Goal: Task Accomplishment & Management: Manage account settings

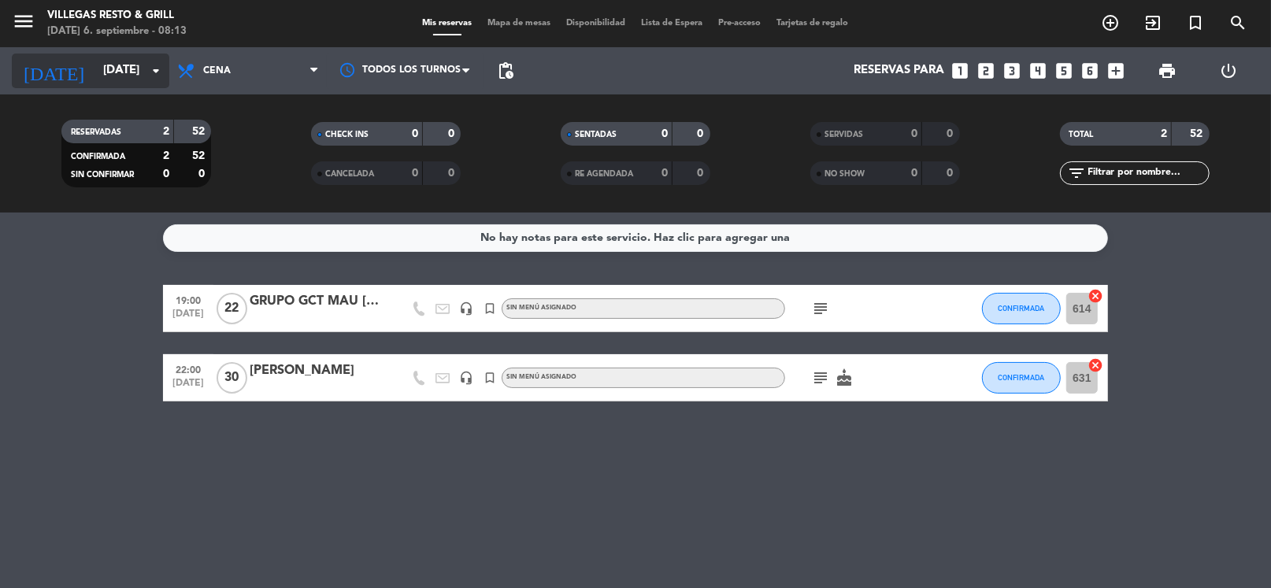
click at [125, 73] on input "[DATE]" at bounding box center [172, 71] width 154 height 30
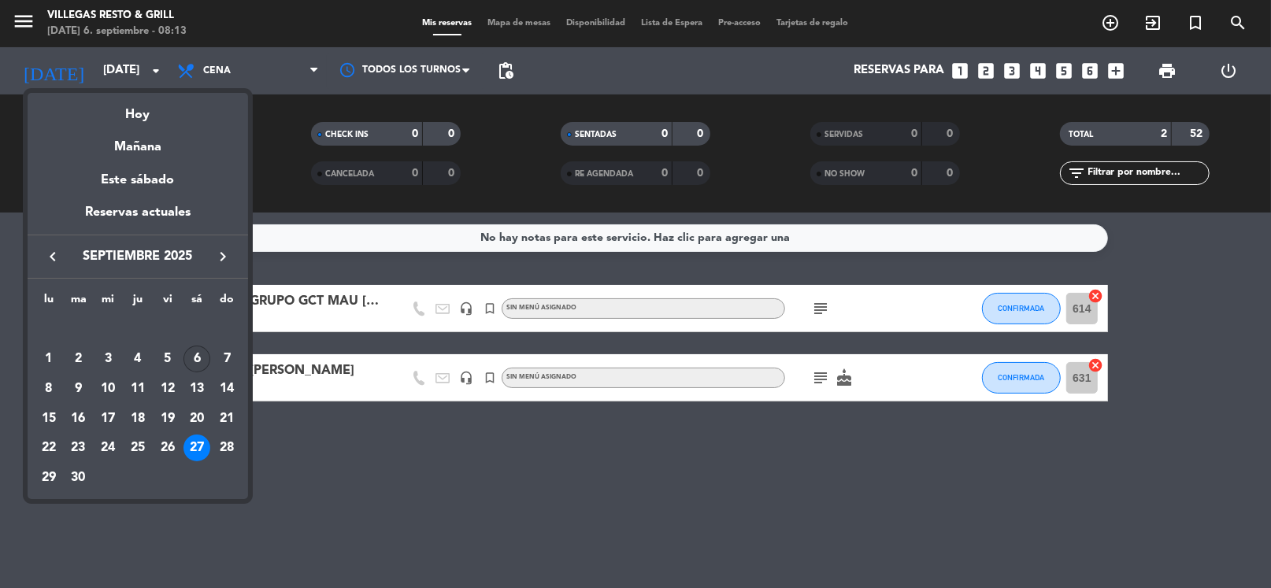
click at [196, 362] on div "6" at bounding box center [197, 359] width 27 height 27
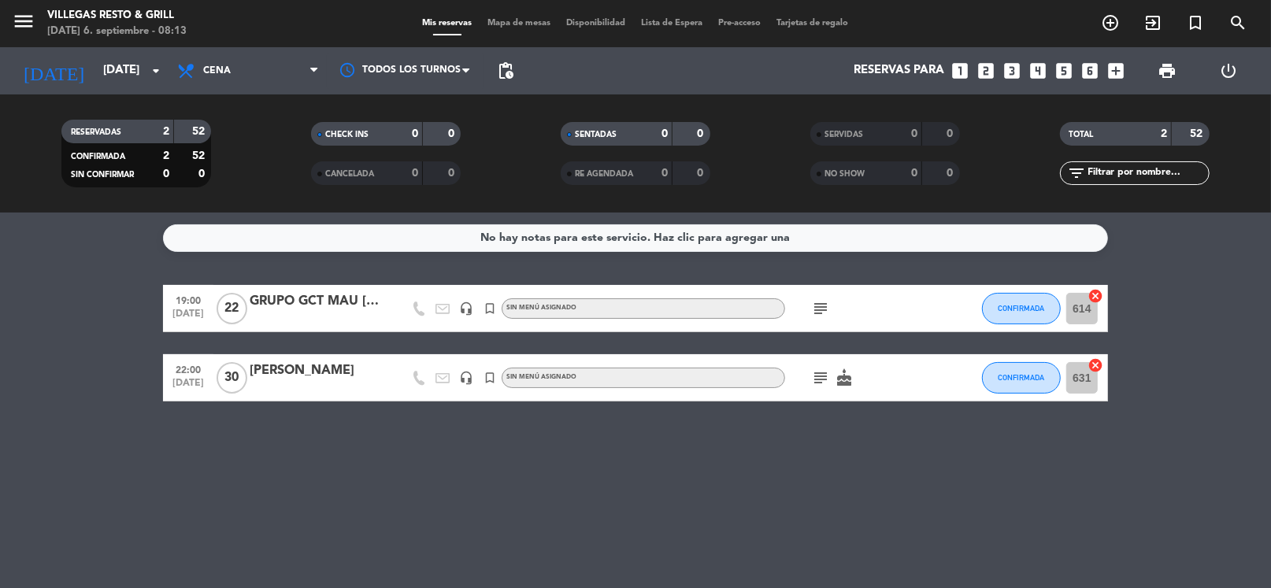
type input "[DATE]"
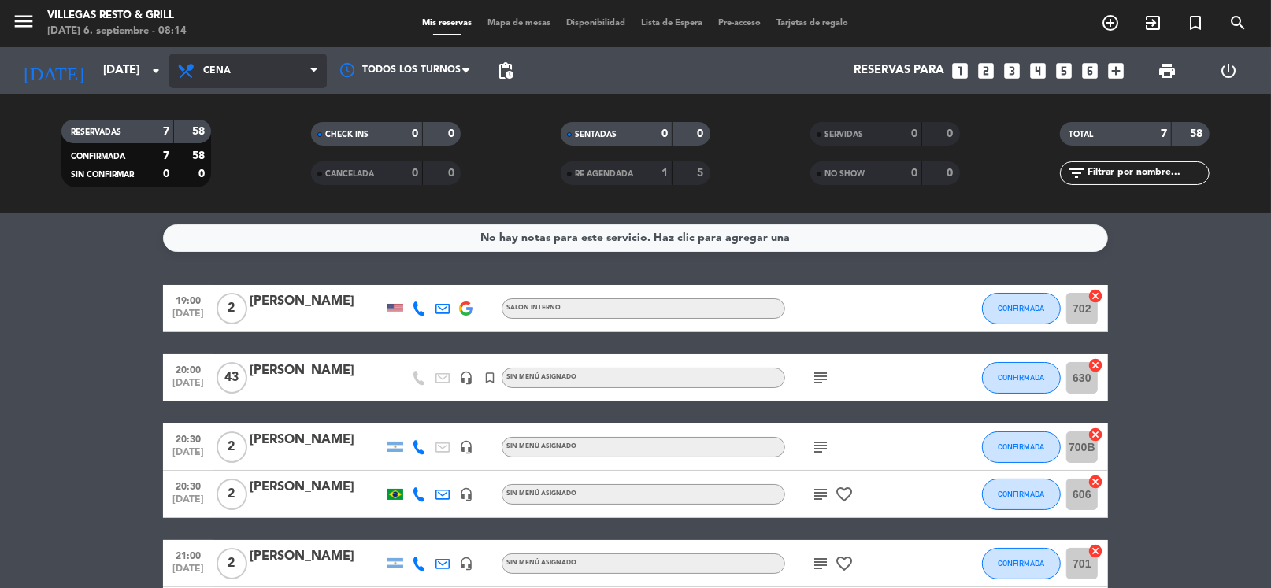
click at [226, 72] on span "Cena" at bounding box center [217, 70] width 28 height 11
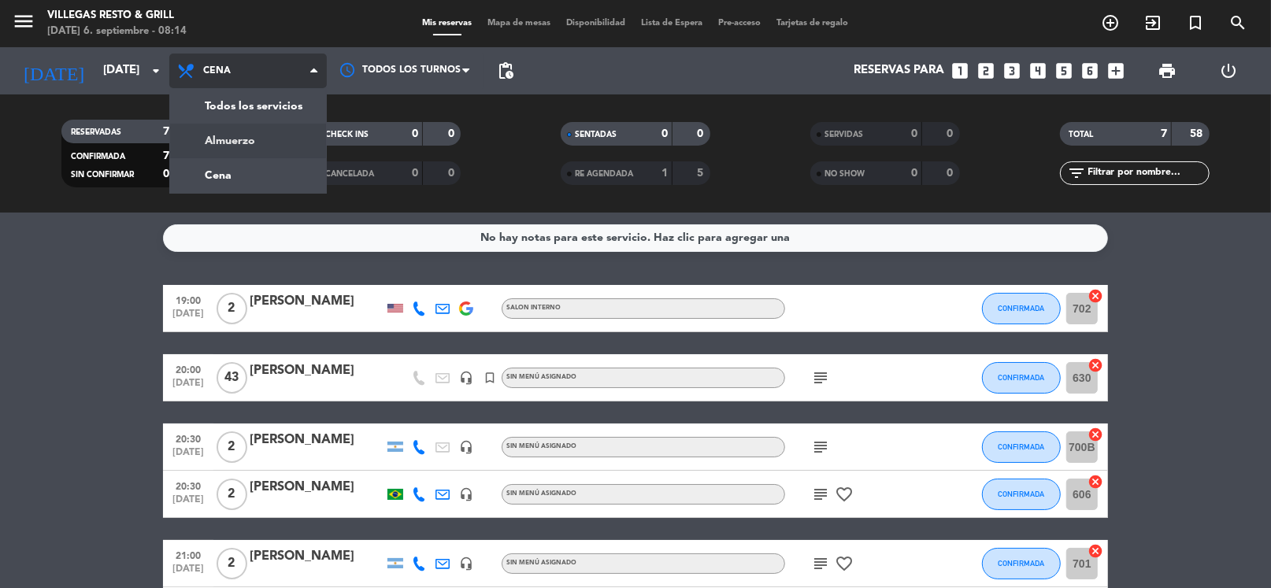
click at [240, 144] on div "menu [PERSON_NAME] Resto & Grill [DATE] 6. septiembre - 08:14 Mis reservas Mapa…" at bounding box center [635, 106] width 1271 height 213
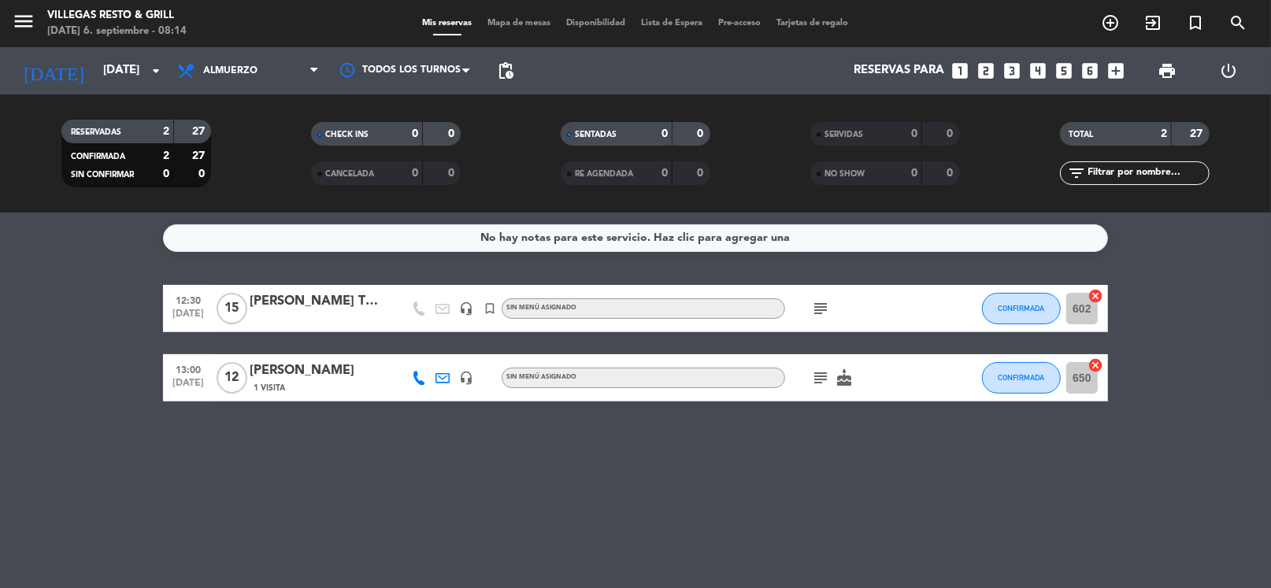
click at [818, 306] on icon "subject" at bounding box center [820, 308] width 19 height 19
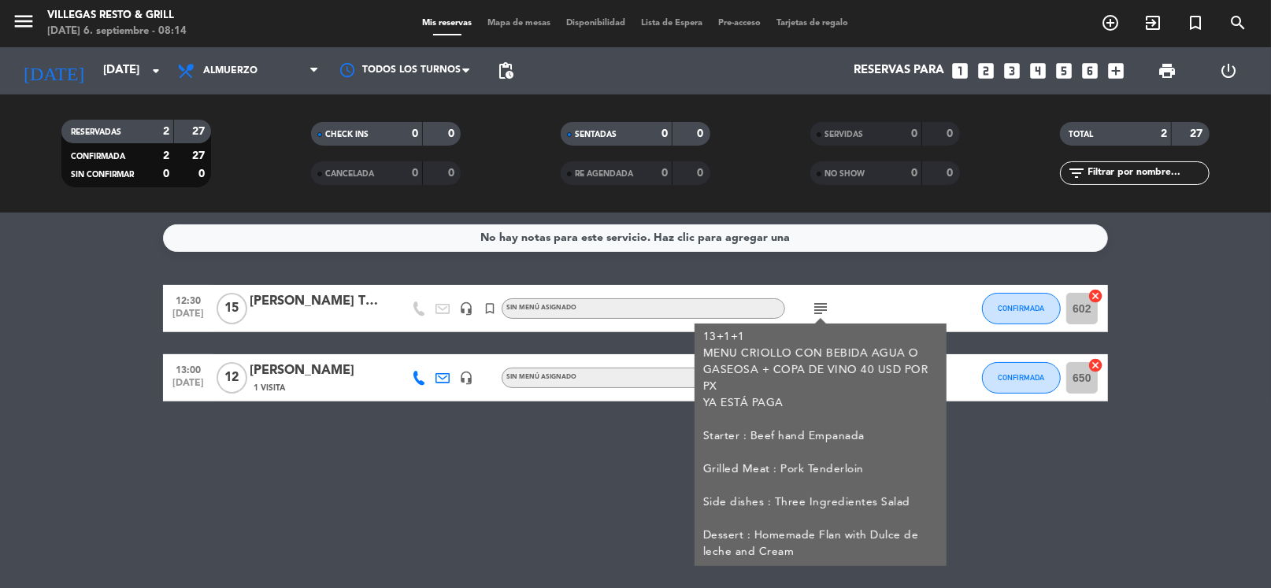
click at [536, 473] on div "No hay notas para este servicio. Haz clic para agregar una 12:30 [DATE] [PERSON…" at bounding box center [635, 401] width 1271 height 376
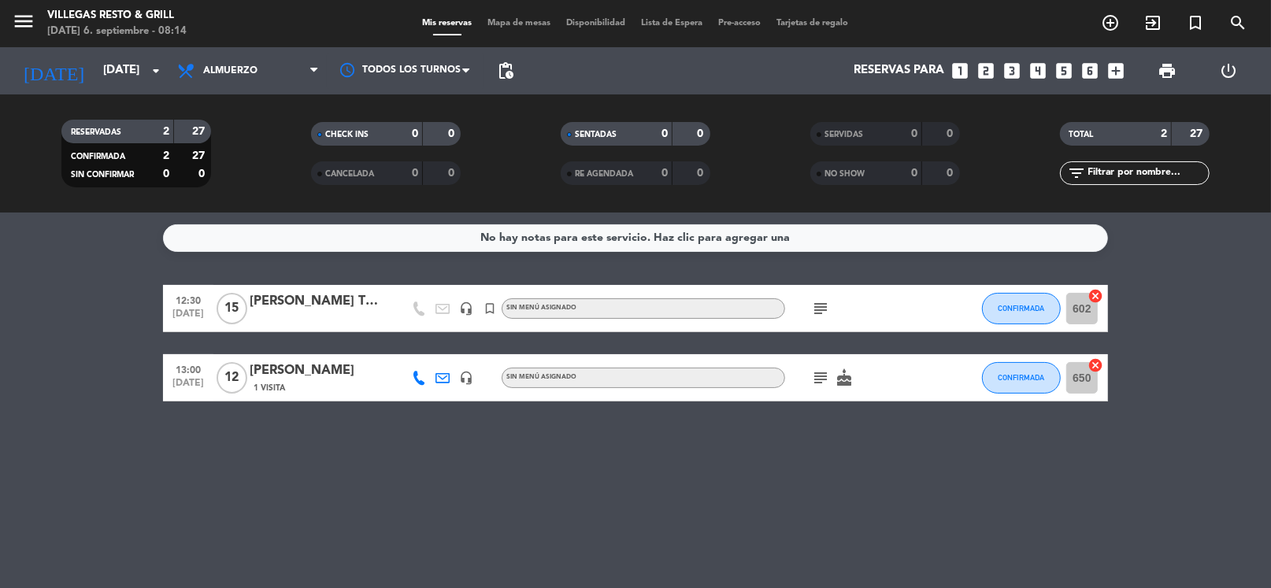
click at [812, 377] on icon "subject" at bounding box center [820, 378] width 19 height 19
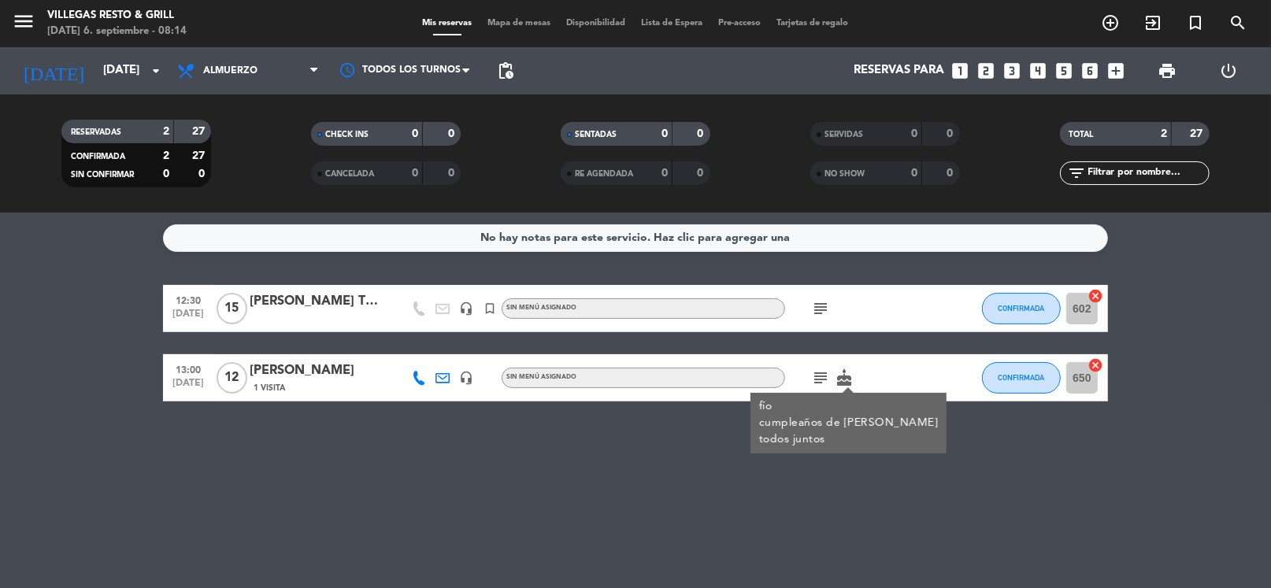
click at [418, 488] on div "No hay notas para este servicio. Haz clic para agregar una 12:30 [DATE] [PERSON…" at bounding box center [635, 401] width 1271 height 376
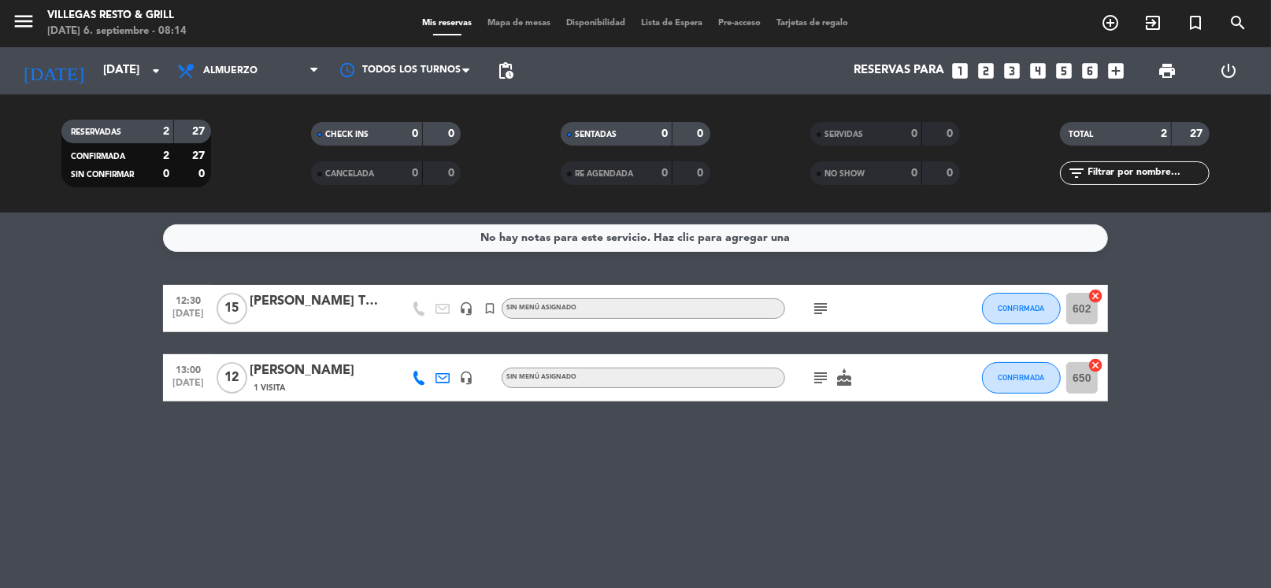
click at [818, 310] on icon "subject" at bounding box center [820, 308] width 19 height 19
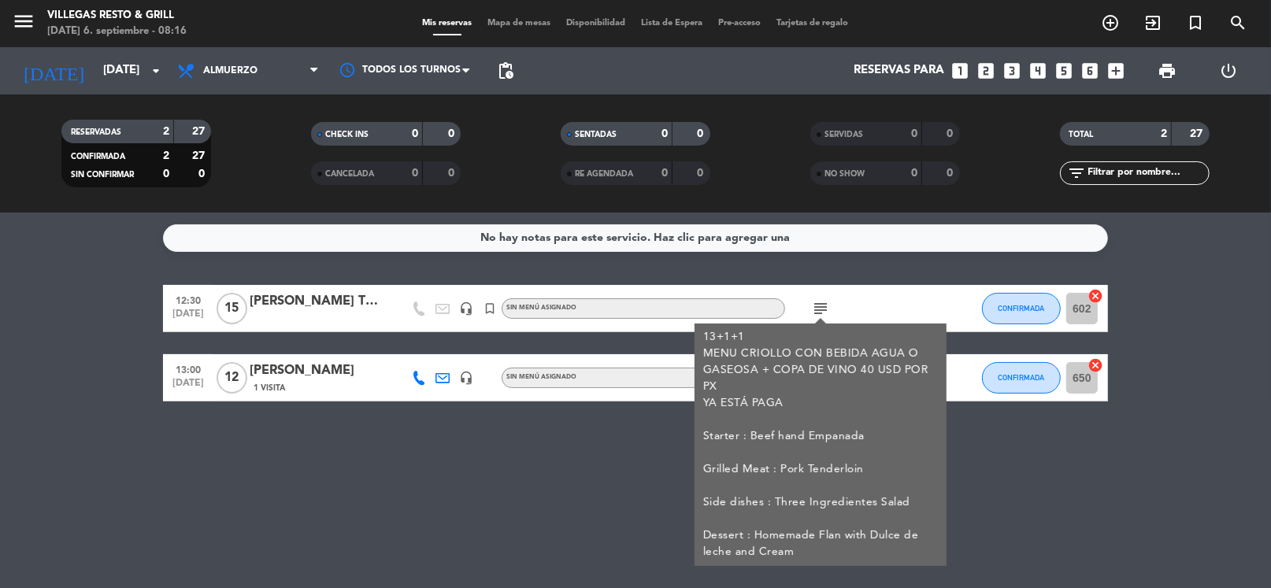
drag, startPoint x: 527, startPoint y: 436, endPoint x: 577, endPoint y: 417, distance: 54.1
click at [528, 436] on div "No hay notas para este servicio. Haz clic para agregar una 12:30 [DATE] [PERSON…" at bounding box center [635, 401] width 1271 height 376
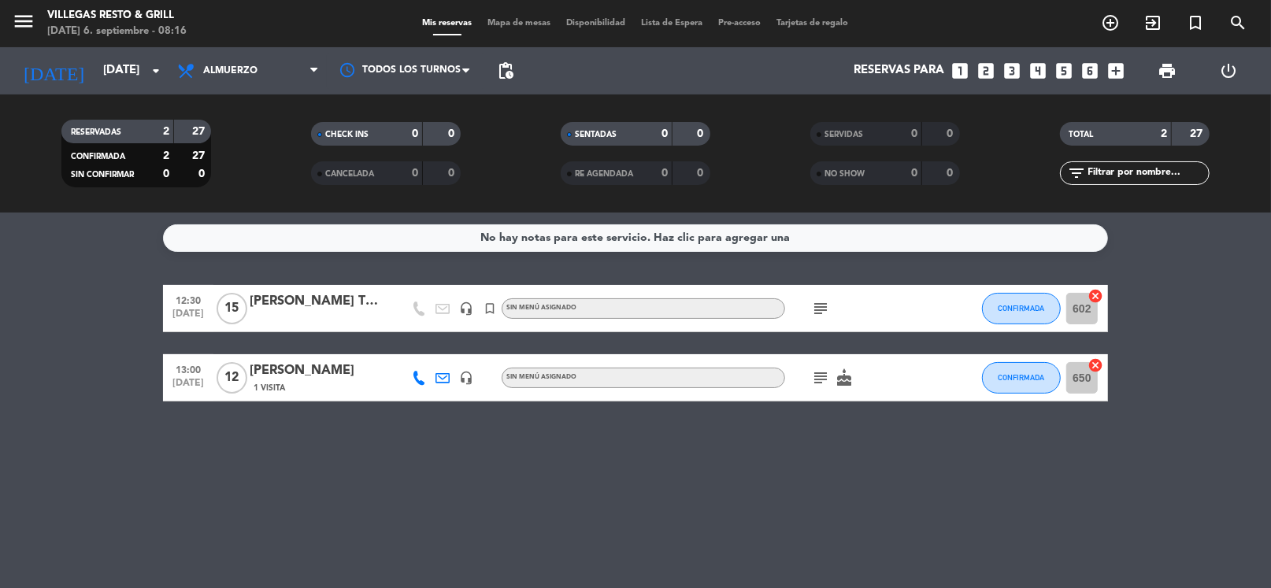
click at [822, 377] on icon "subject" at bounding box center [820, 378] width 19 height 19
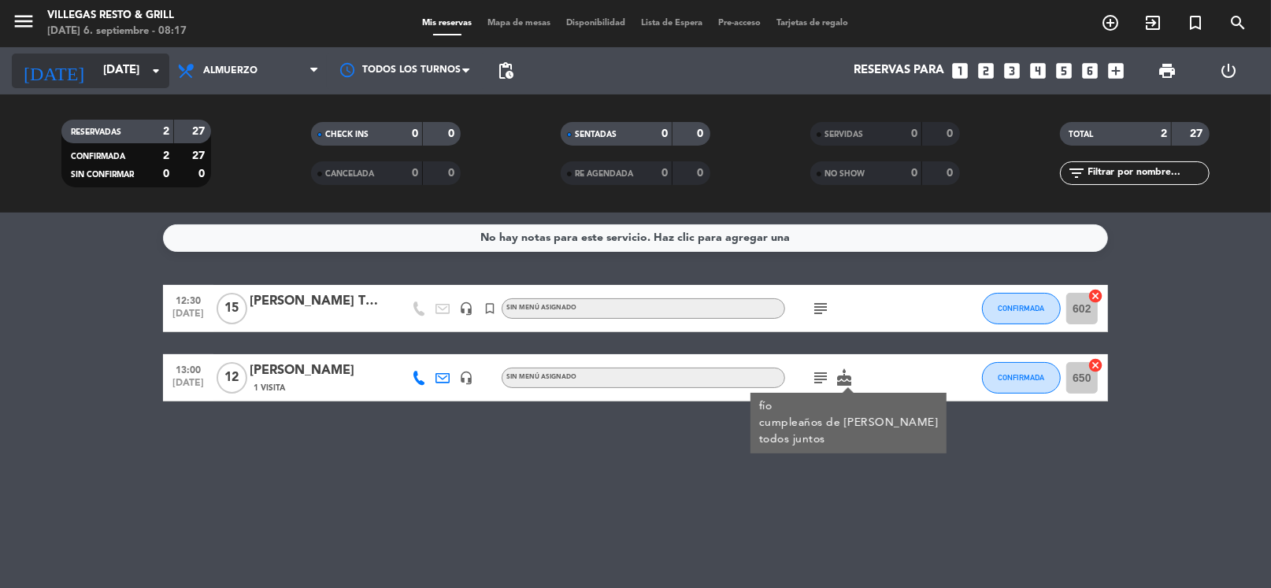
click at [139, 67] on input "[DATE]" at bounding box center [172, 71] width 154 height 30
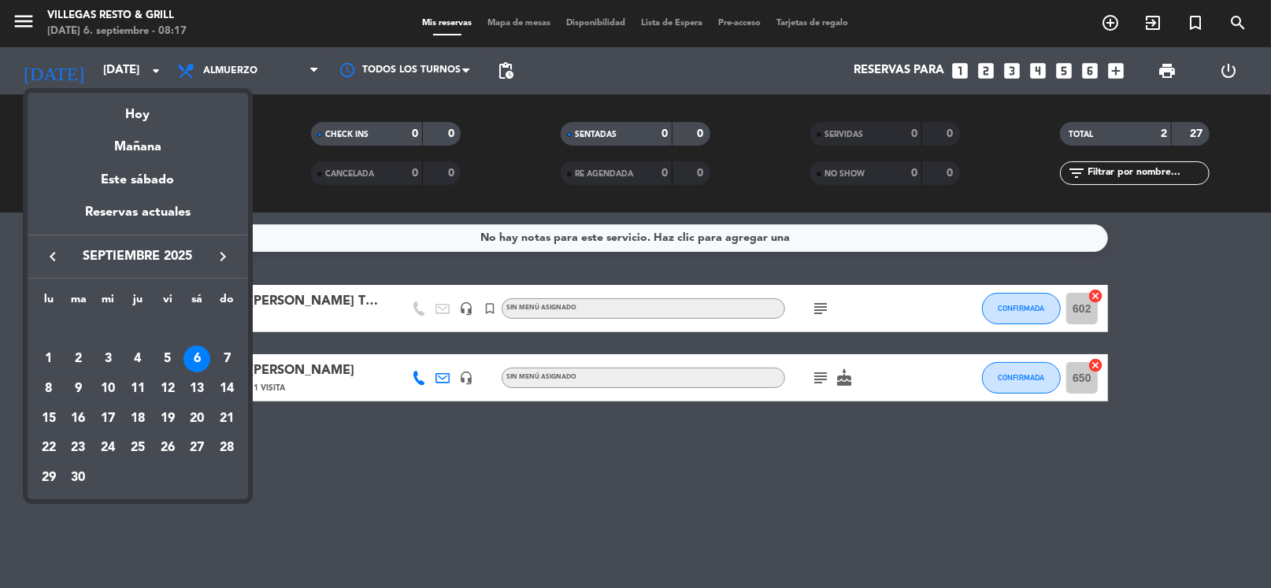
click at [269, 66] on div at bounding box center [635, 294] width 1271 height 588
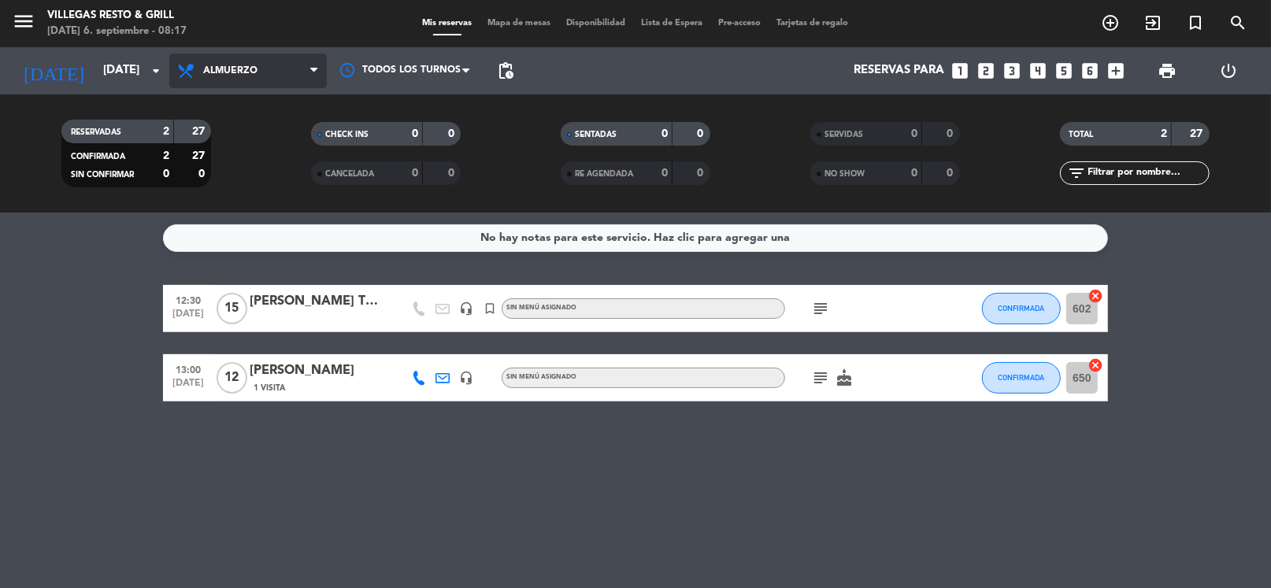
click at [221, 62] on span "Almuerzo" at bounding box center [248, 71] width 158 height 35
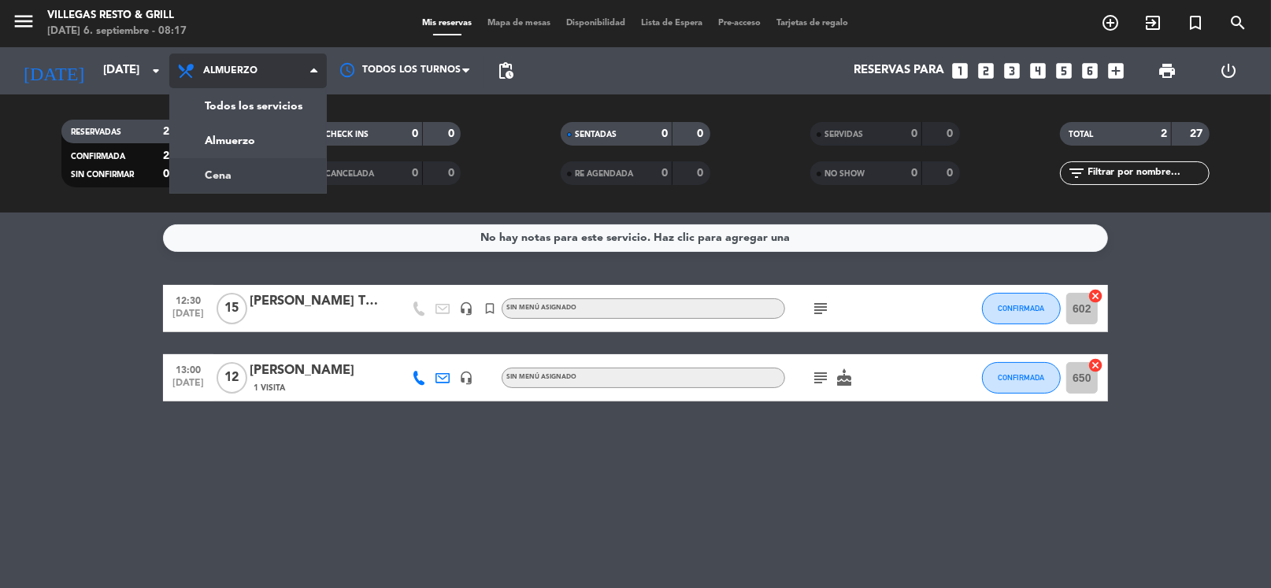
click at [217, 180] on div "menu [PERSON_NAME] Resto & Grill [DATE] 6. septiembre - 08:17 Mis reservas Mapa…" at bounding box center [635, 106] width 1271 height 213
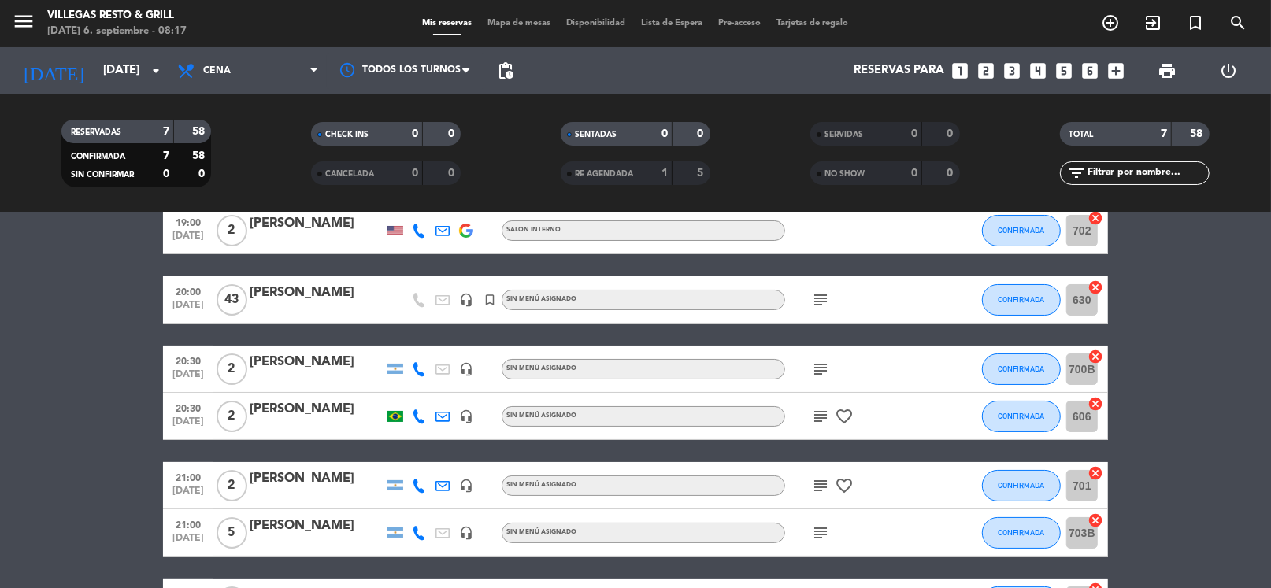
scroll to position [157, 0]
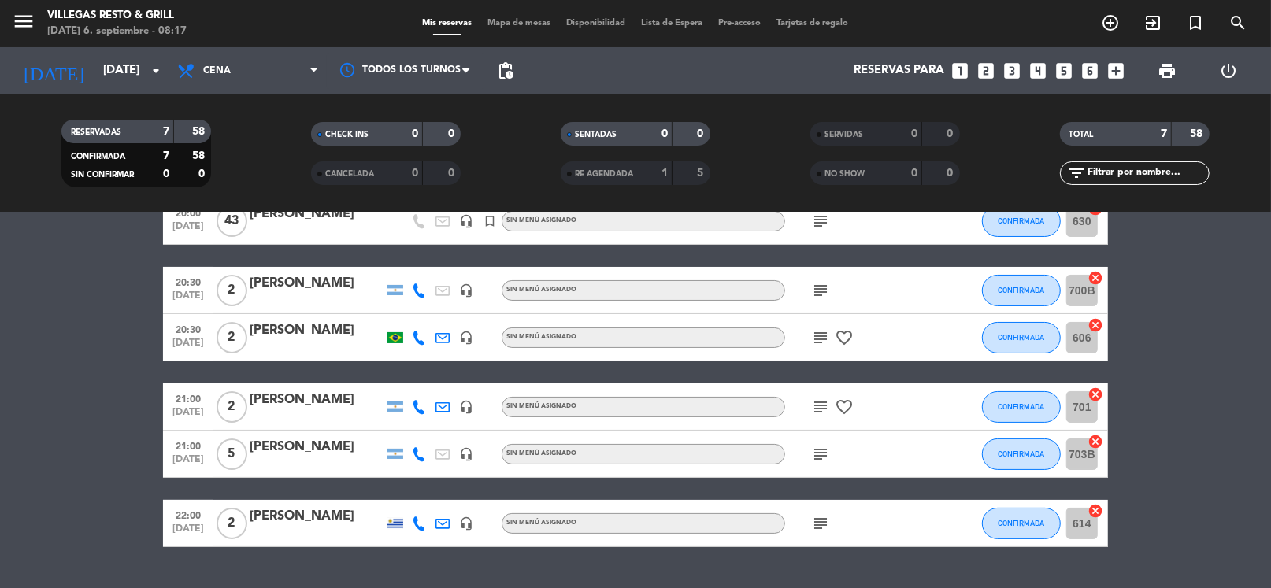
click at [266, 229] on div at bounding box center [317, 231] width 134 height 13
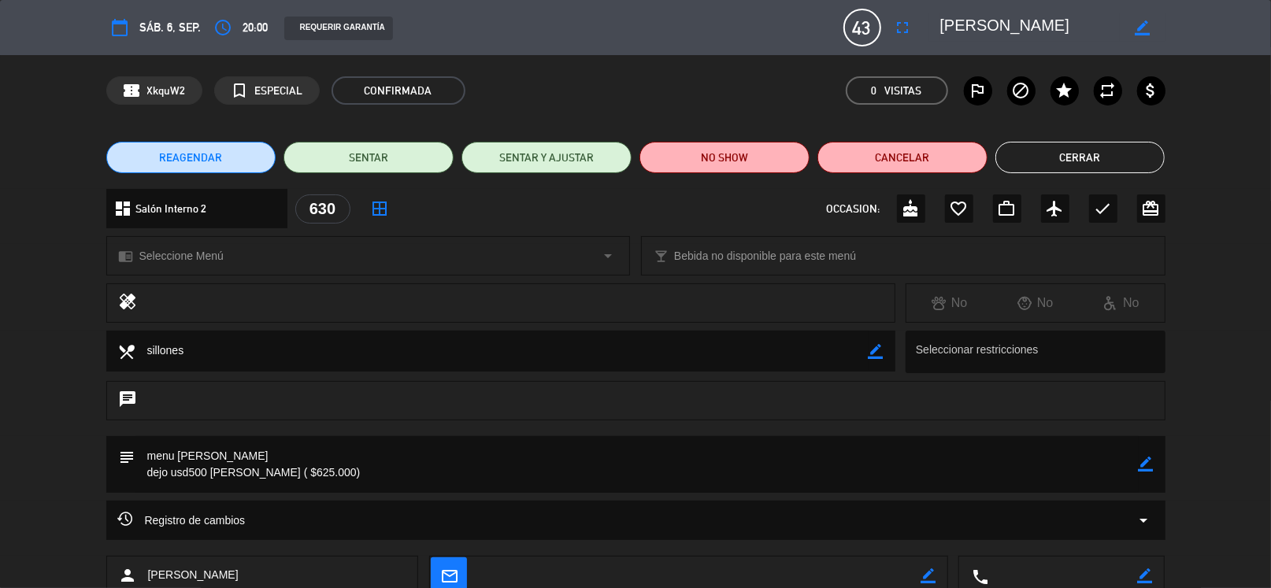
scroll to position [102, 0]
